Goal: Entertainment & Leisure: Consume media (video, audio)

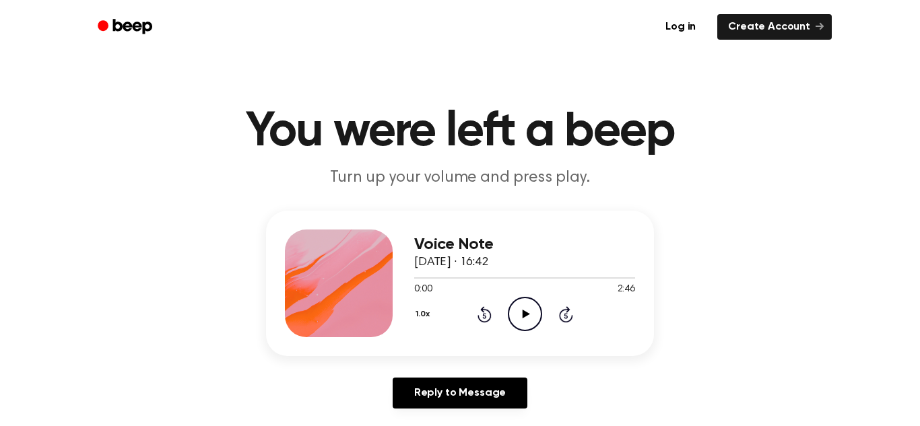
click at [526, 308] on icon "Play Audio" at bounding box center [525, 314] width 34 height 34
click at [524, 310] on icon "Play Audio" at bounding box center [525, 314] width 34 height 34
click at [618, 397] on div "Reply to Message" at bounding box center [460, 399] width 388 height 42
